Goal: Information Seeking & Learning: Learn about a topic

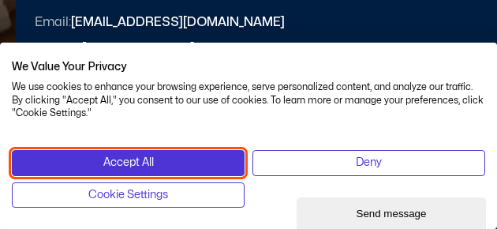
click at [179, 166] on button "Accept All" at bounding box center [128, 162] width 233 height 25
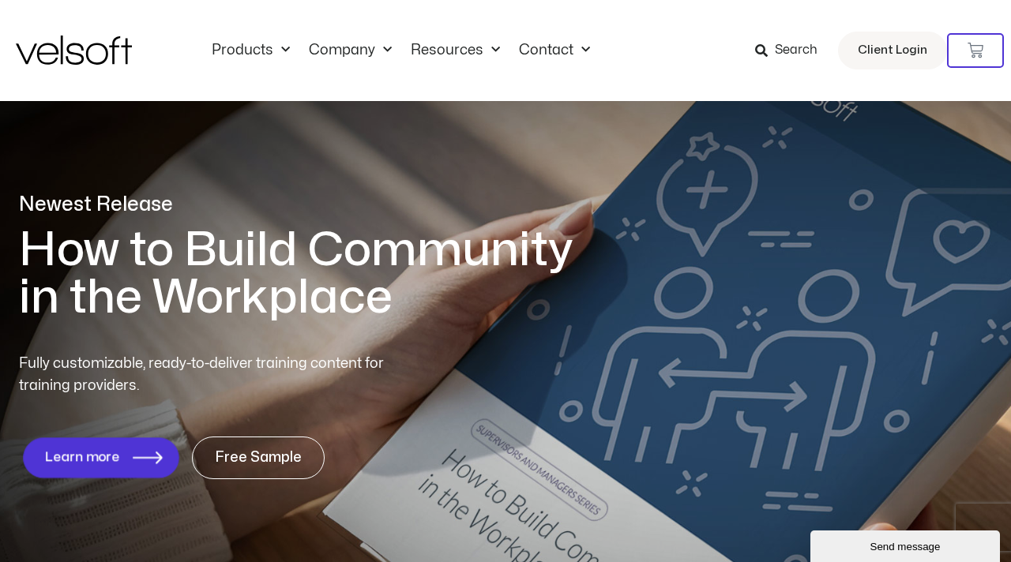
click at [133, 228] on icon "1 of 1" at bounding box center [148, 457] width 30 height 13
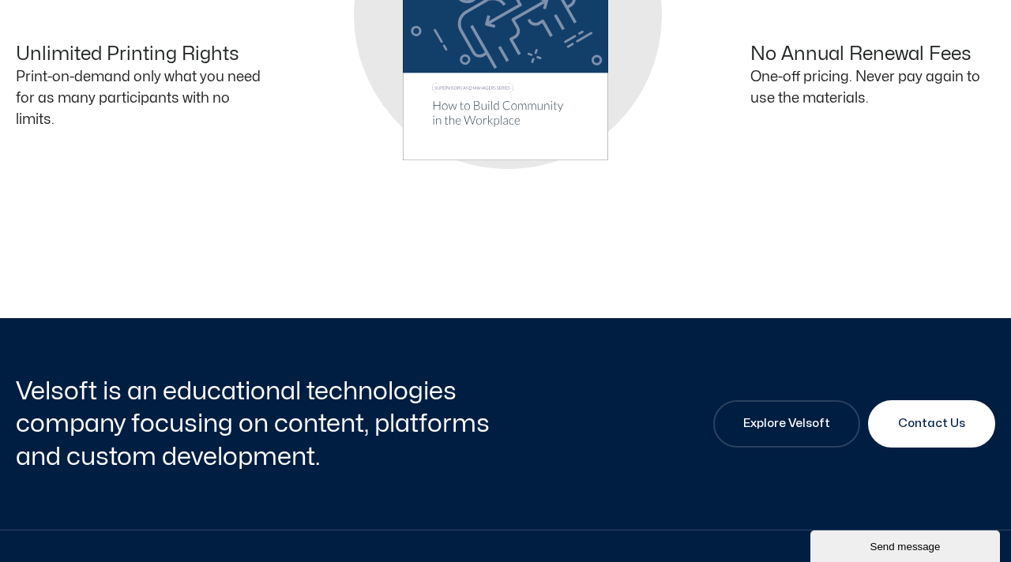
scroll to position [1188, 0]
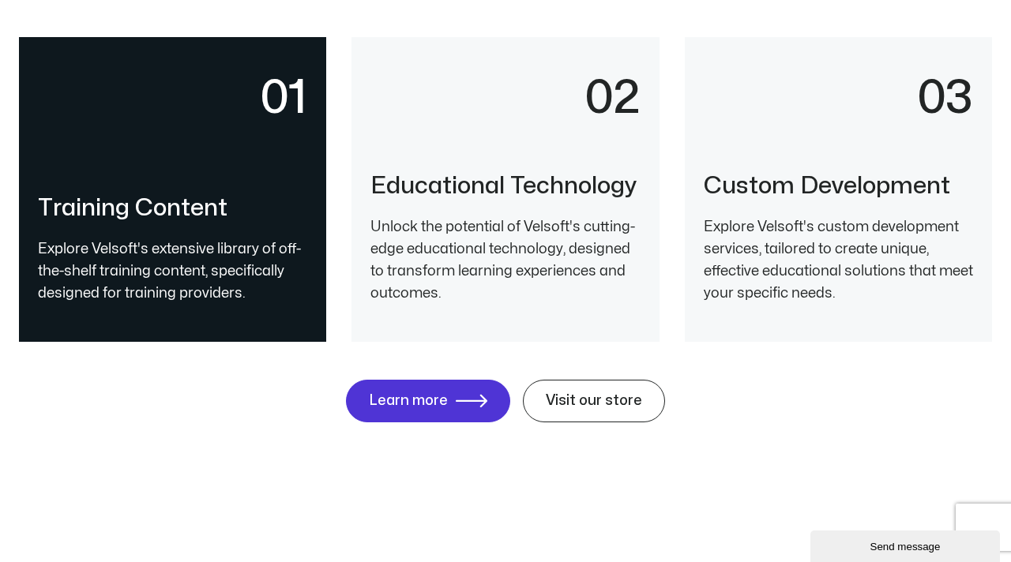
scroll to position [3446, 0]
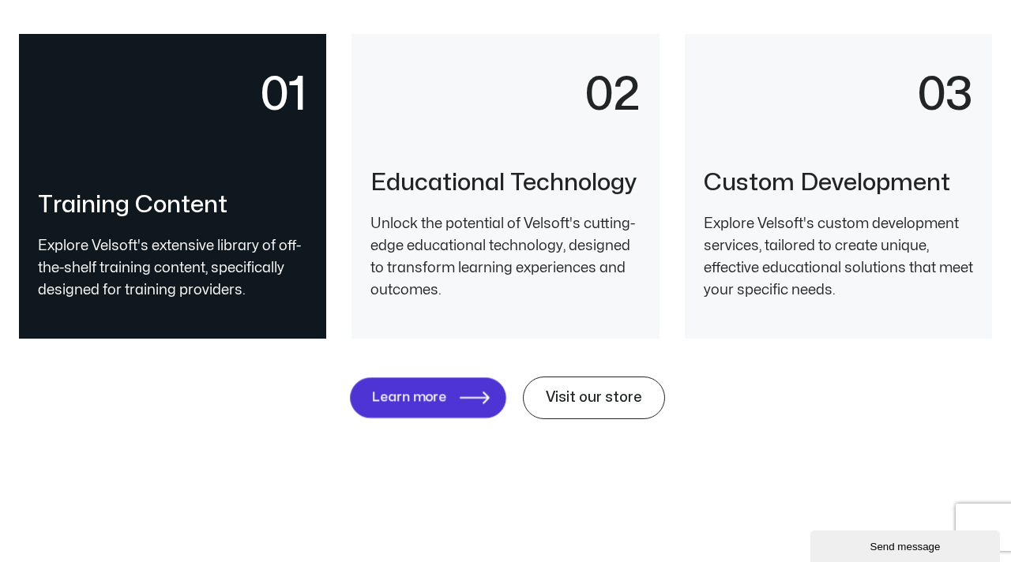
click at [421, 228] on span "Learn more" at bounding box center [409, 398] width 75 height 15
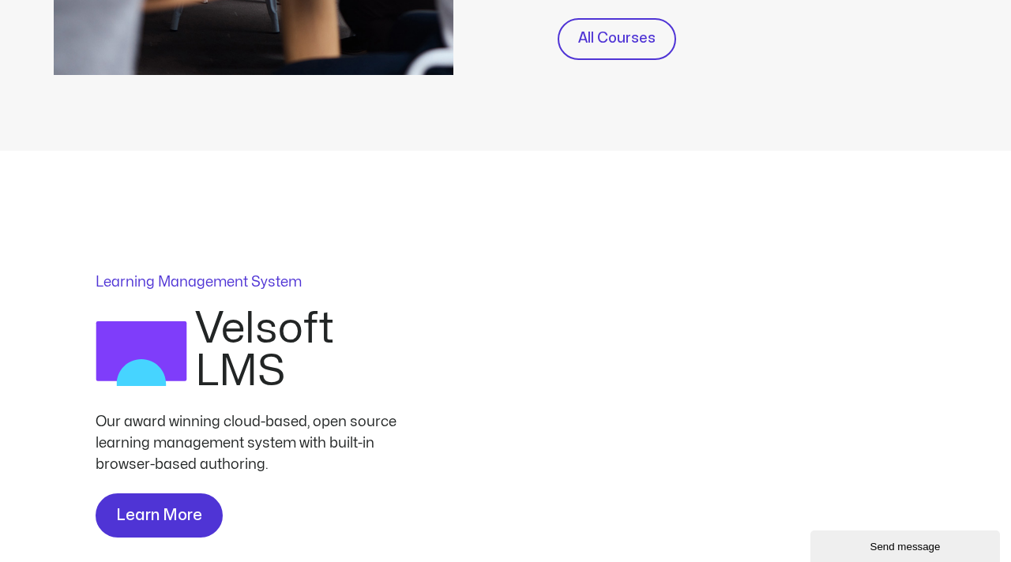
scroll to position [703, 0]
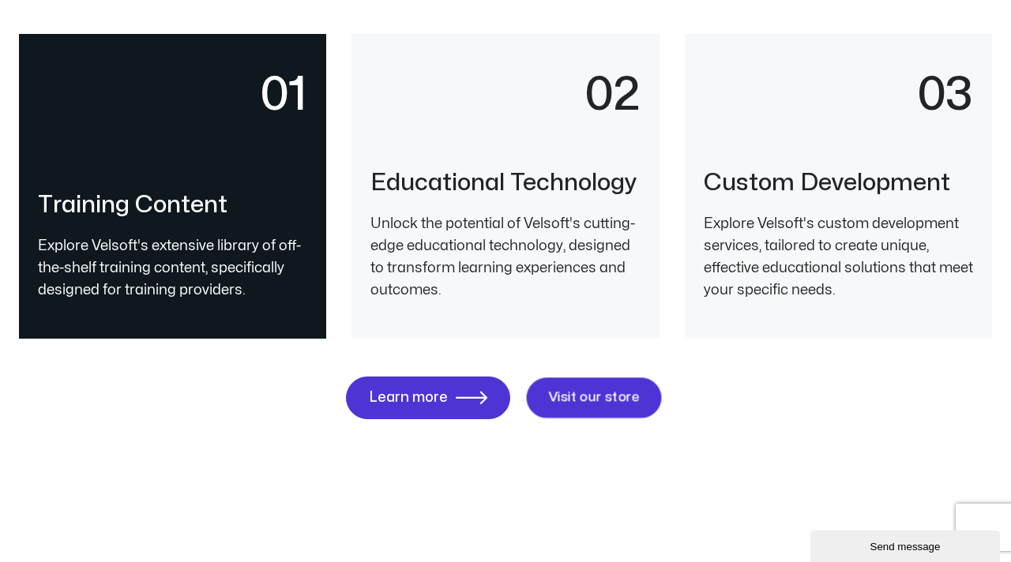
click at [590, 403] on span "Visit our store" at bounding box center [594, 398] width 92 height 15
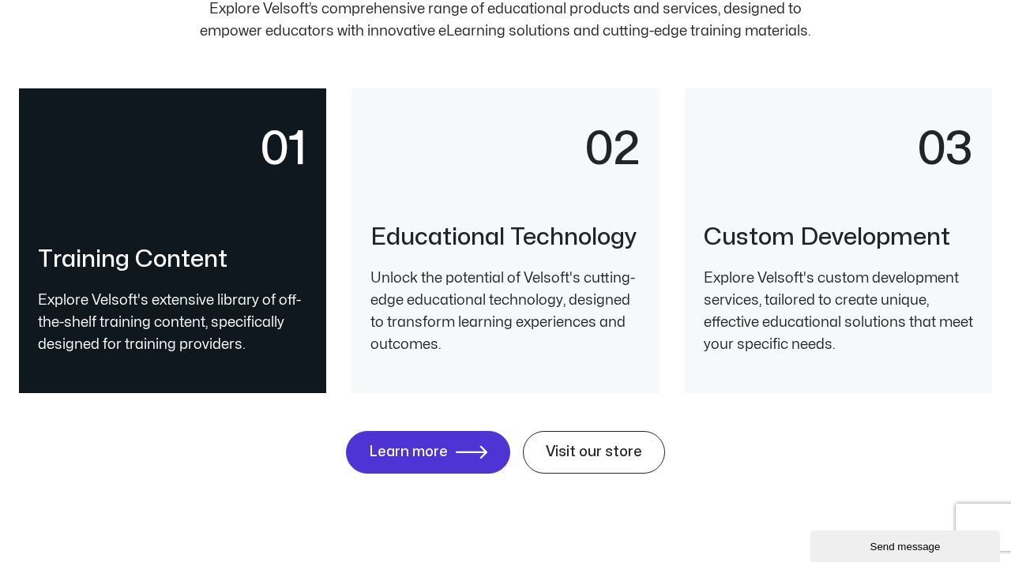
scroll to position [3396, 0]
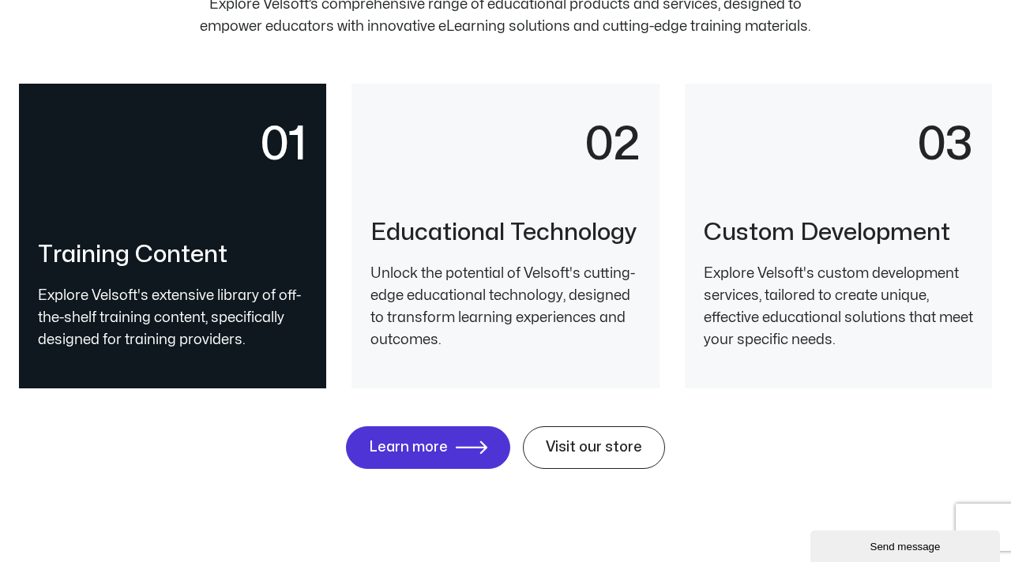
click at [481, 271] on p "Unlock the potential of Velsoft's cutting-edge educational technology, designed…" at bounding box center [504, 307] width 269 height 88
click at [903, 210] on div "03" at bounding box center [837, 170] width 269 height 98
click at [265, 291] on p "Explore Velsoft's extensive library of off-the-shelf training content, specific…" at bounding box center [172, 318] width 269 height 66
click at [214, 260] on link "Training Content" at bounding box center [132, 254] width 189 height 23
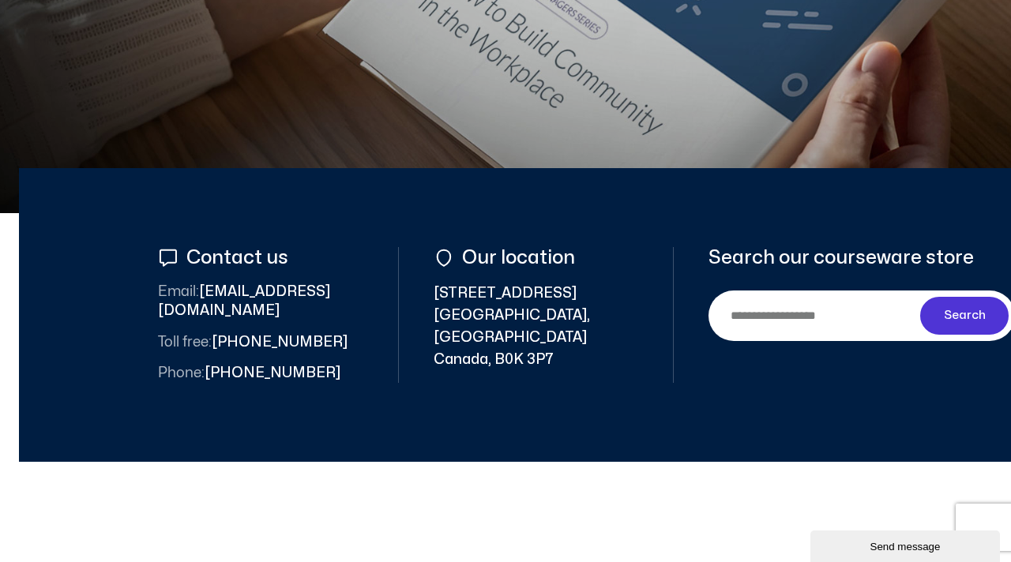
scroll to position [327, 0]
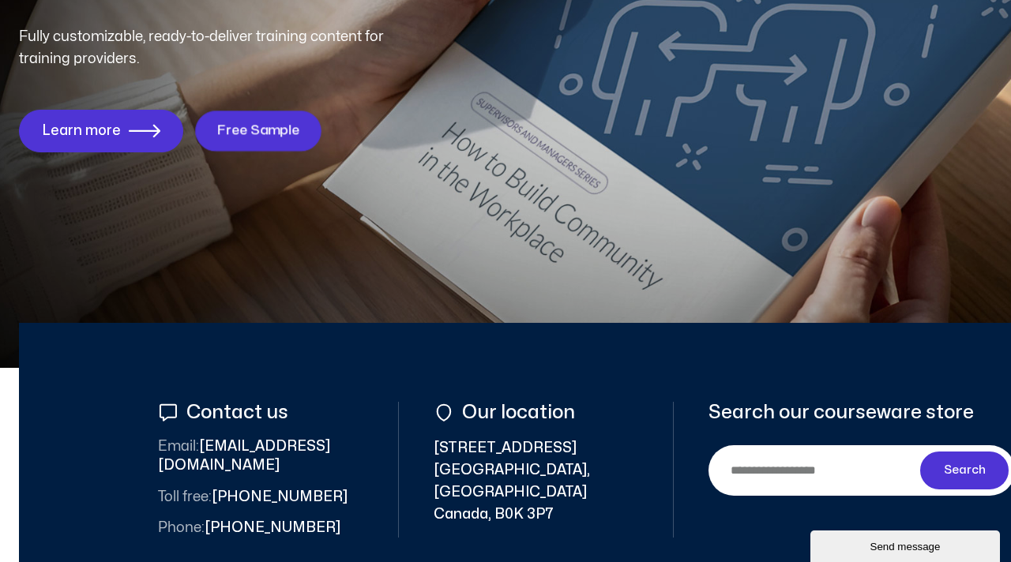
click at [298, 130] on link "Free Sample" at bounding box center [258, 131] width 126 height 40
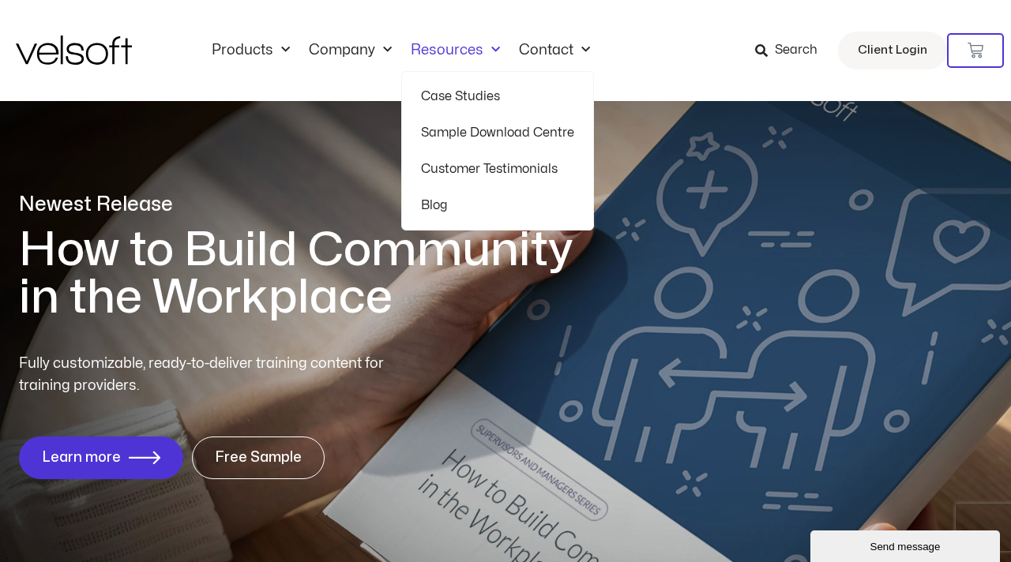
click at [464, 100] on link "Case Studies" at bounding box center [497, 96] width 153 height 36
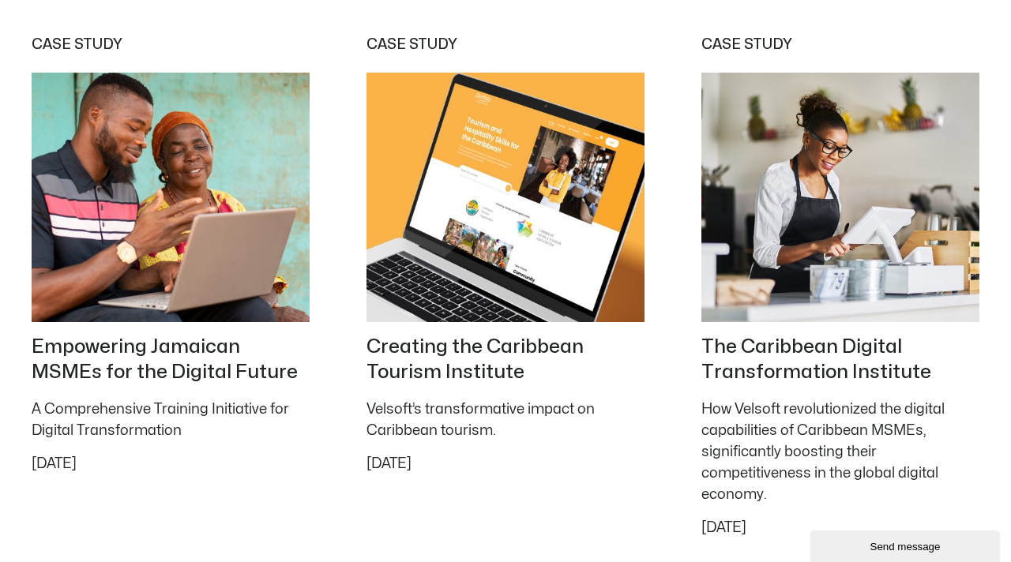
scroll to position [1581, 0]
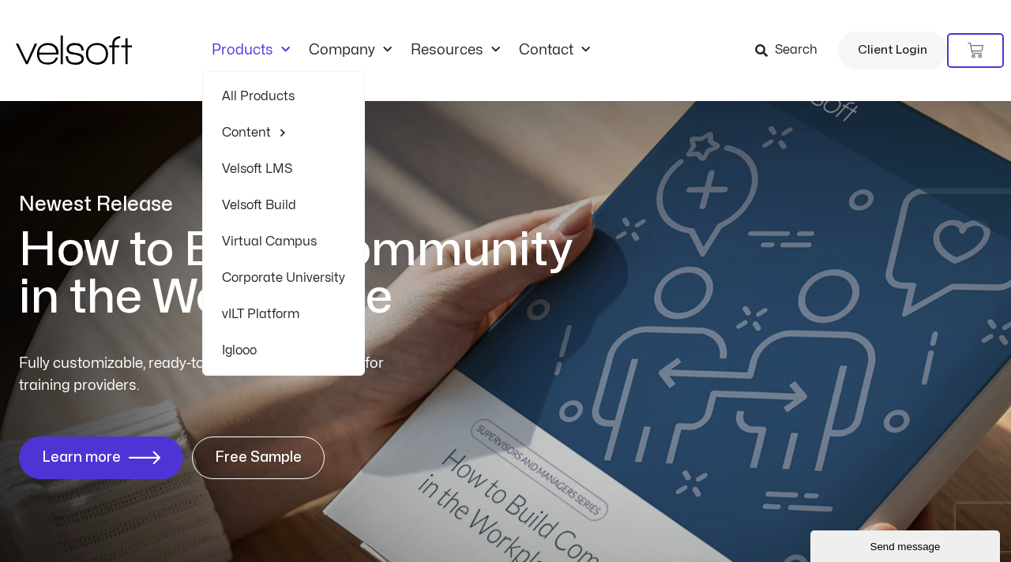
click at [264, 98] on link "All Products" at bounding box center [283, 96] width 123 height 36
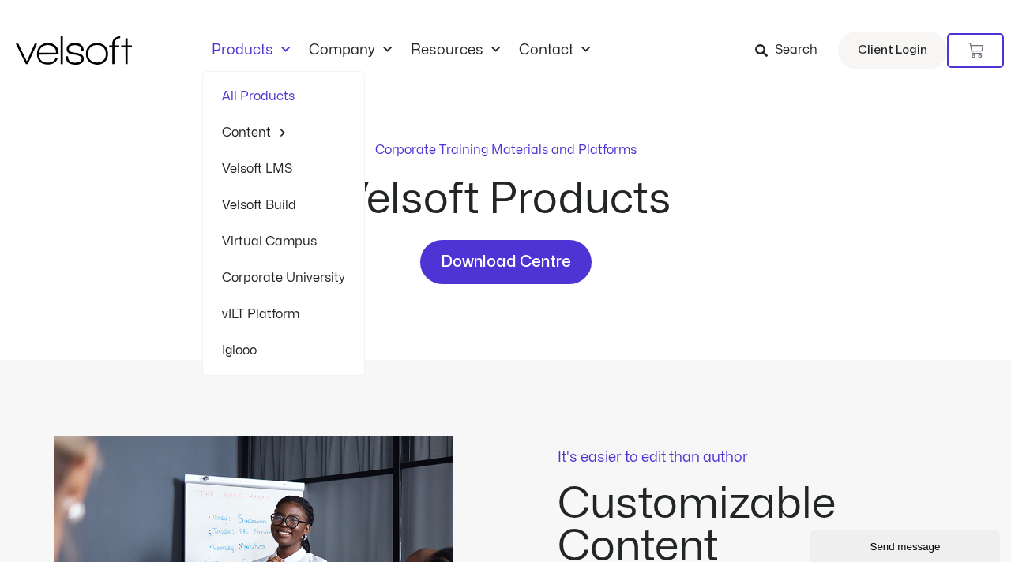
click at [283, 48] on span "Menu" at bounding box center [281, 50] width 17 height 26
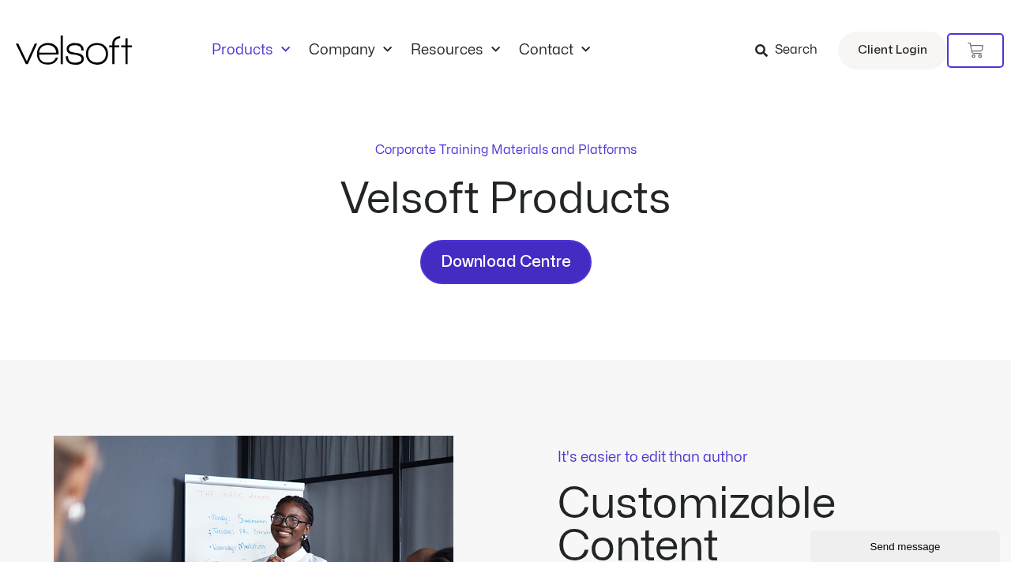
click at [534, 256] on span "Download Centre" at bounding box center [506, 261] width 130 height 25
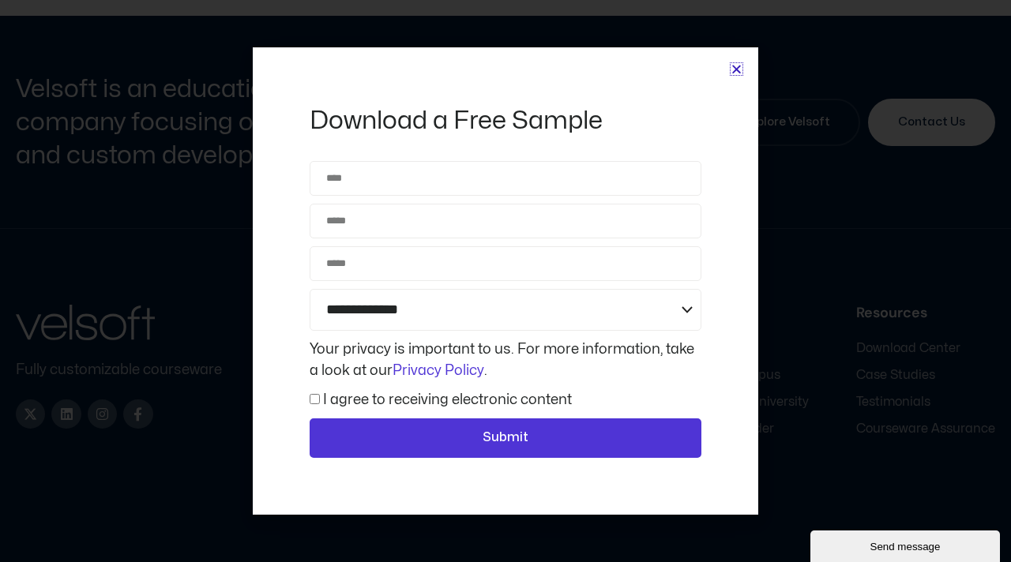
scroll to position [4304, 0]
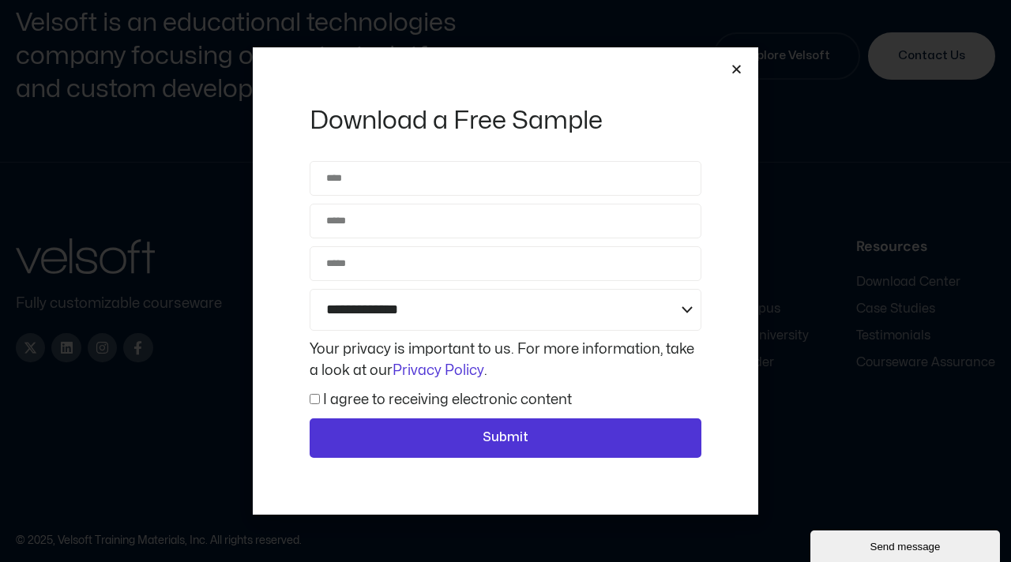
click at [739, 64] on icon "Close" at bounding box center [736, 69] width 12 height 12
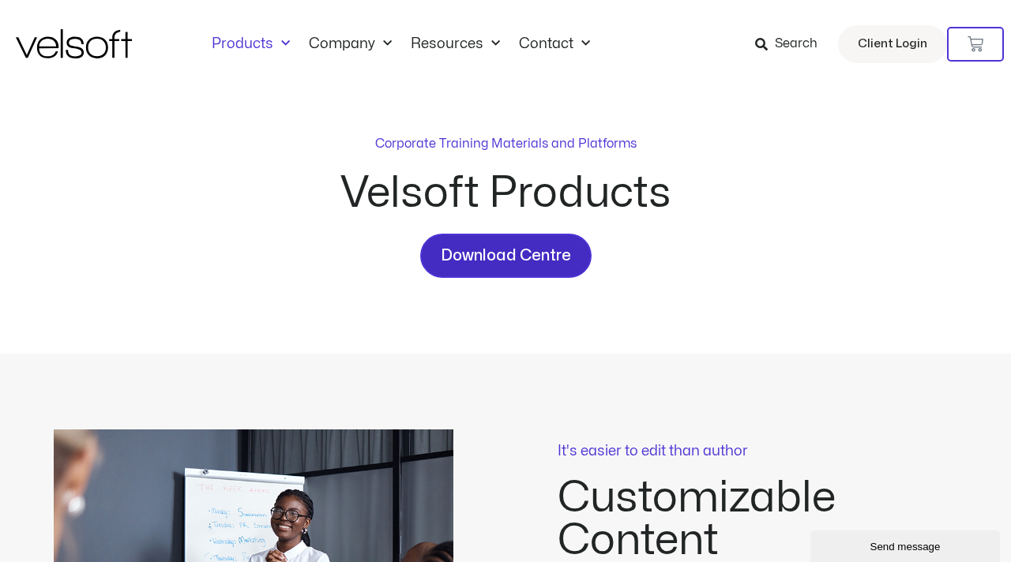
scroll to position [0, 0]
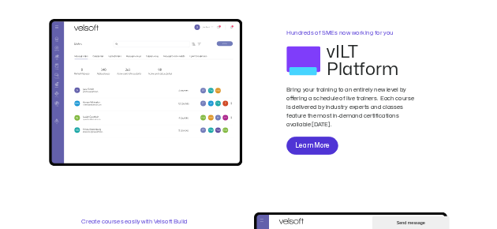
scroll to position [1468, 0]
